Goal: Transaction & Acquisition: Book appointment/travel/reservation

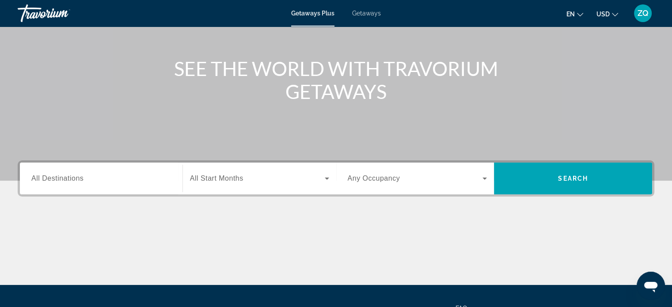
scroll to position [86, 0]
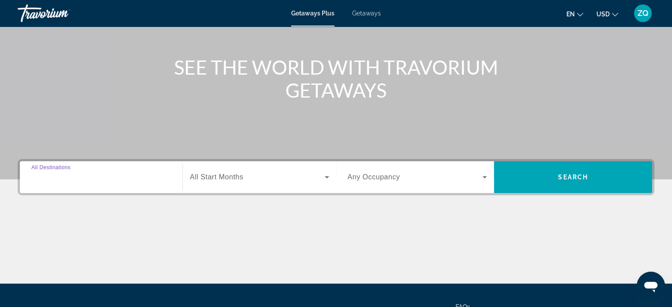
click at [160, 178] on input "Destination All Destinations" at bounding box center [101, 177] width 140 height 11
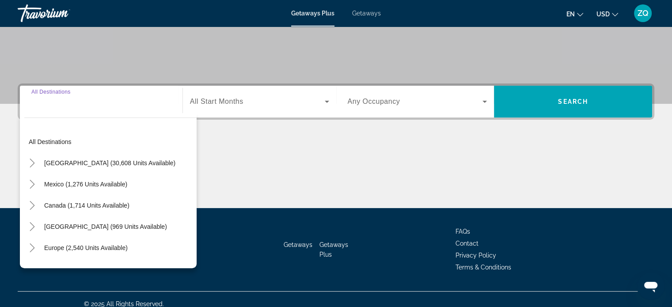
scroll to position [170, 0]
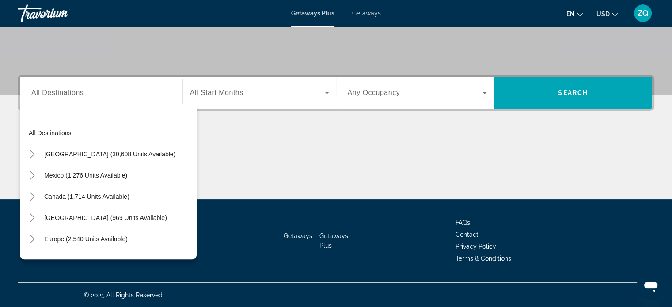
click at [236, 142] on div "Main content" at bounding box center [336, 166] width 636 height 66
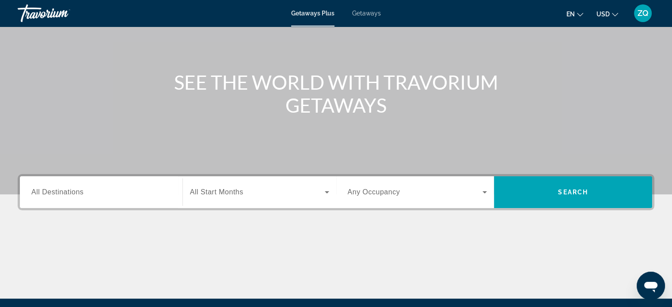
scroll to position [69, 0]
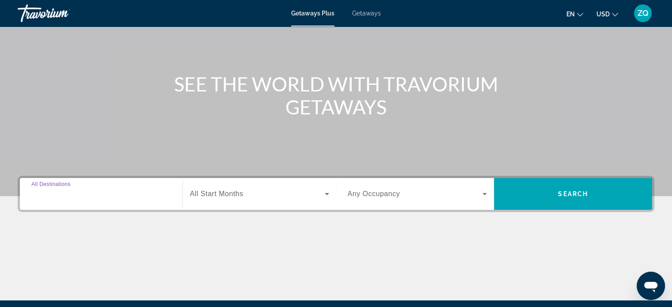
click at [122, 193] on input "Destination All Destinations" at bounding box center [101, 194] width 140 height 11
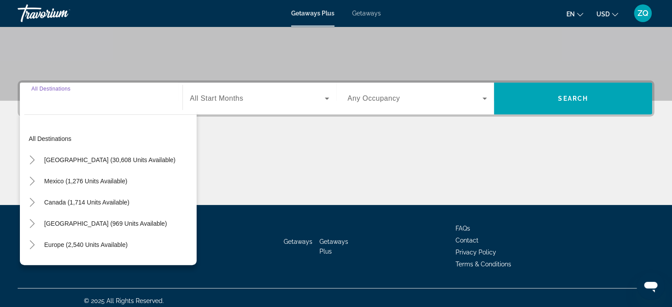
scroll to position [170, 0]
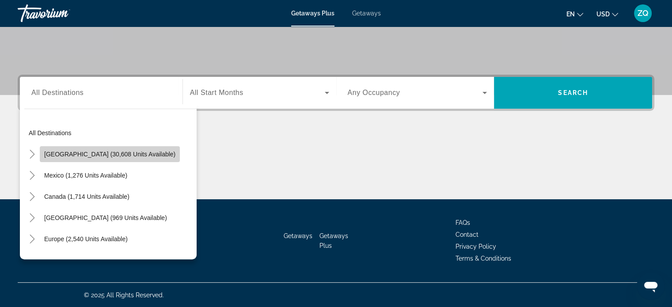
click at [111, 155] on span "[GEOGRAPHIC_DATA] (30,608 units available)" at bounding box center [109, 154] width 131 height 7
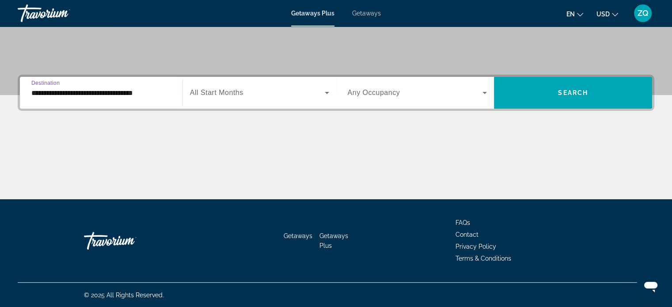
click at [213, 94] on span "All Start Months" at bounding box center [216, 93] width 53 height 8
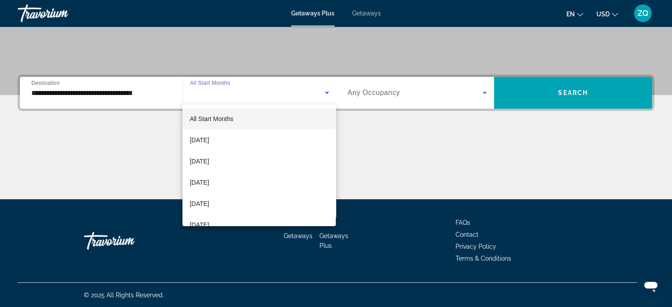
click at [154, 90] on div at bounding box center [336, 153] width 672 height 307
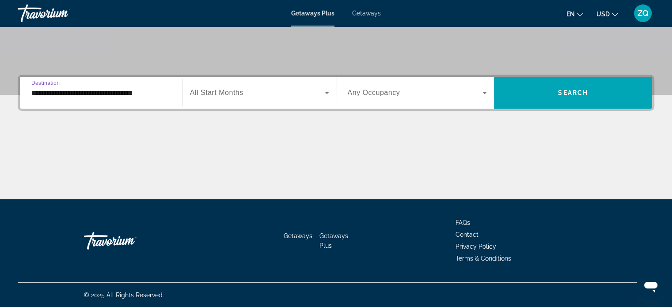
click at [134, 93] on input "**********" at bounding box center [101, 93] width 140 height 11
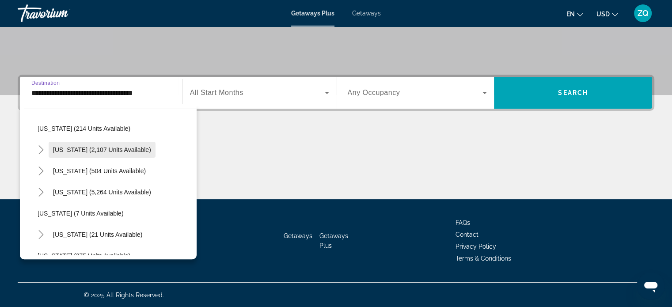
scroll to position [68, 0]
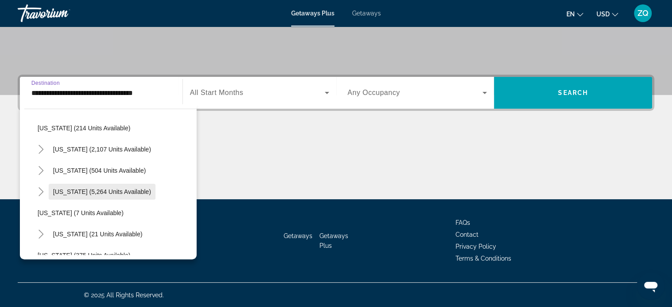
click at [65, 185] on span "Search widget" at bounding box center [102, 191] width 107 height 21
type input "**********"
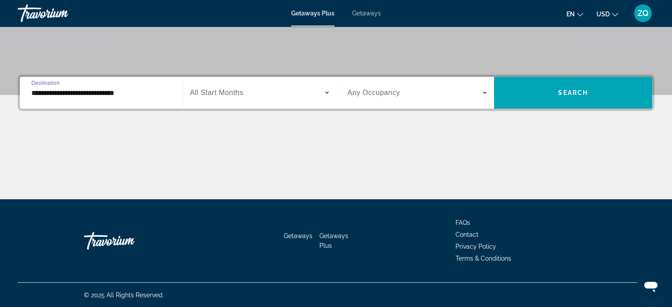
click at [236, 94] on span "All Start Months" at bounding box center [216, 93] width 53 height 8
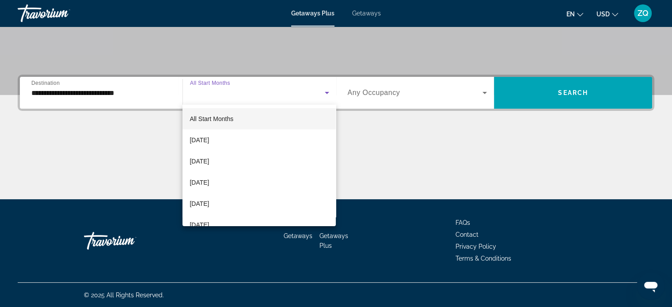
click at [606, 86] on div at bounding box center [336, 153] width 672 height 307
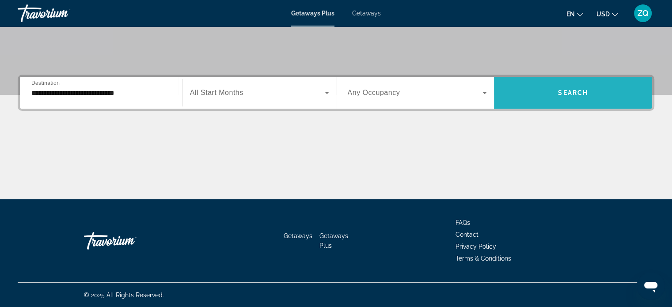
click at [581, 92] on span "Search" at bounding box center [573, 92] width 30 height 7
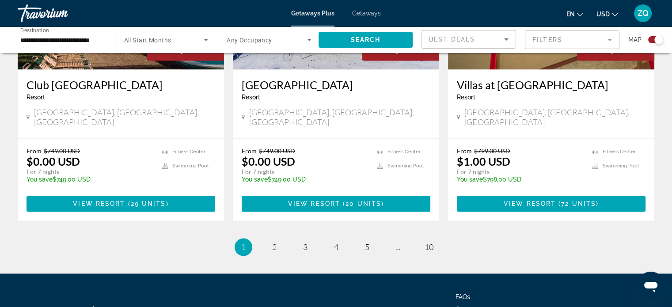
scroll to position [1408, 0]
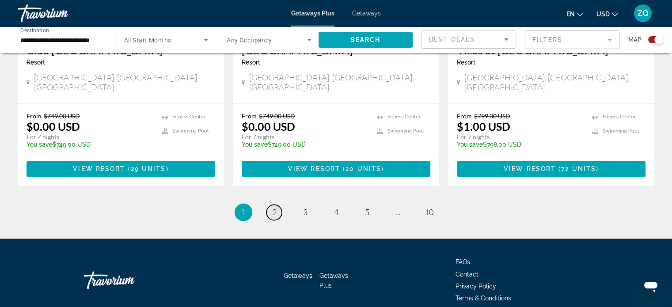
click at [270, 204] on link "page 2" at bounding box center [273, 211] width 15 height 15
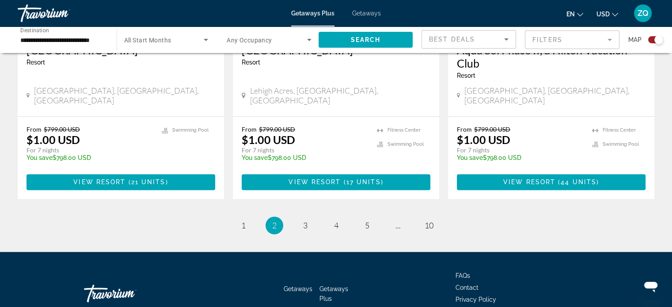
scroll to position [1434, 0]
click at [303, 220] on span "3" at bounding box center [305, 225] width 4 height 10
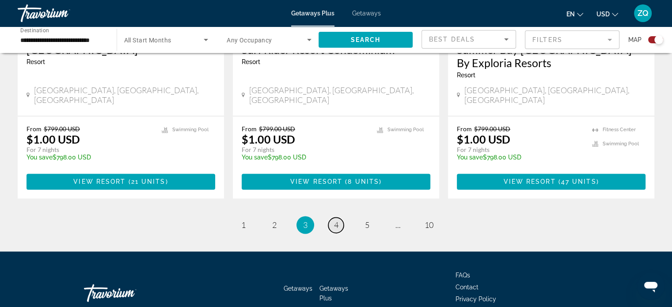
click at [340, 217] on link "page 4" at bounding box center [335, 224] width 15 height 15
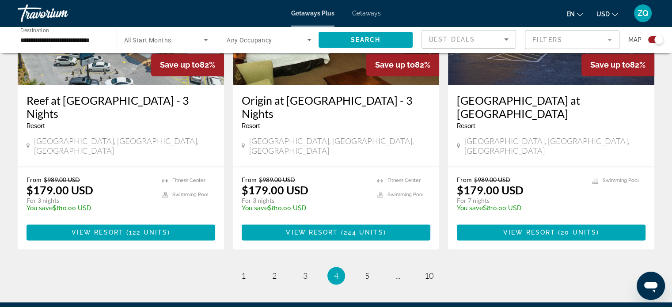
scroll to position [1400, 0]
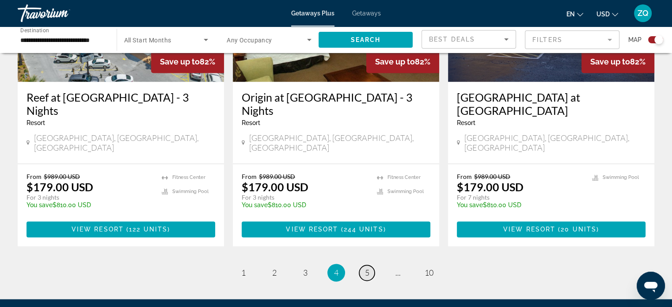
click at [369, 268] on span "5" at bounding box center [367, 273] width 4 height 10
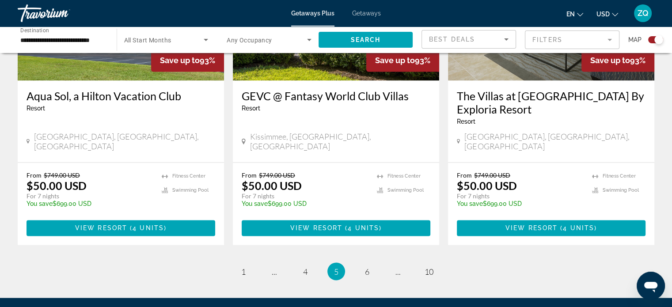
scroll to position [1461, 0]
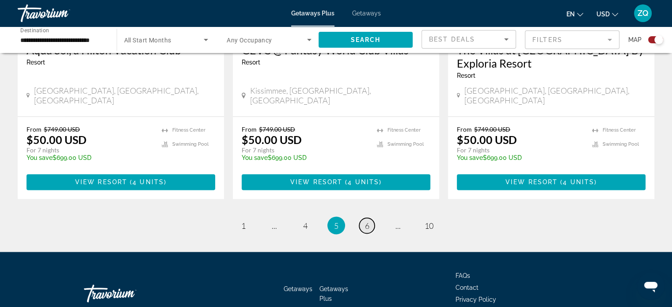
click at [363, 218] on link "page 6" at bounding box center [366, 225] width 15 height 15
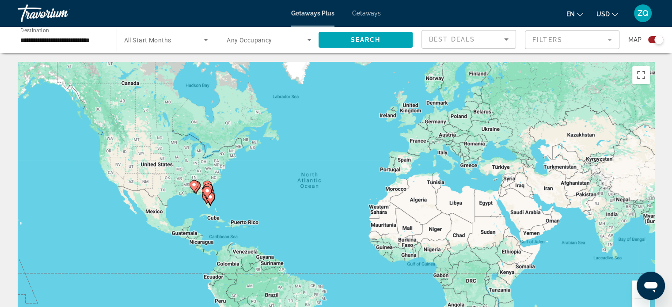
click at [55, 14] on div "Travorium" at bounding box center [62, 13] width 88 height 23
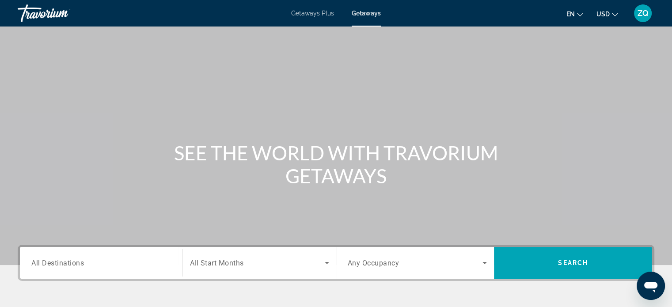
click at [312, 15] on span "Getaways Plus" at bounding box center [312, 13] width 43 height 7
click at [42, 21] on div "Travorium" at bounding box center [62, 13] width 88 height 23
